Goal: Browse casually: Explore the website without a specific task or goal

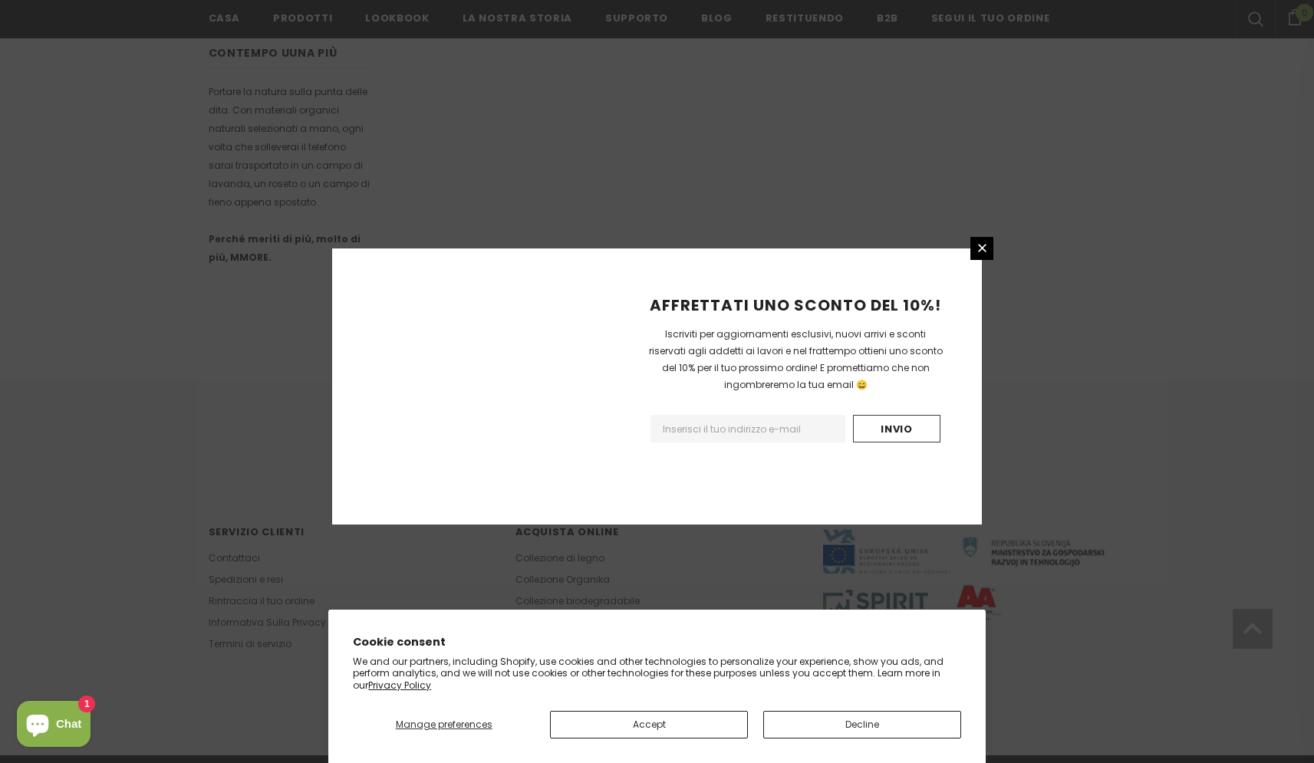
scroll to position [809, 0]
